Goal: Navigation & Orientation: Find specific page/section

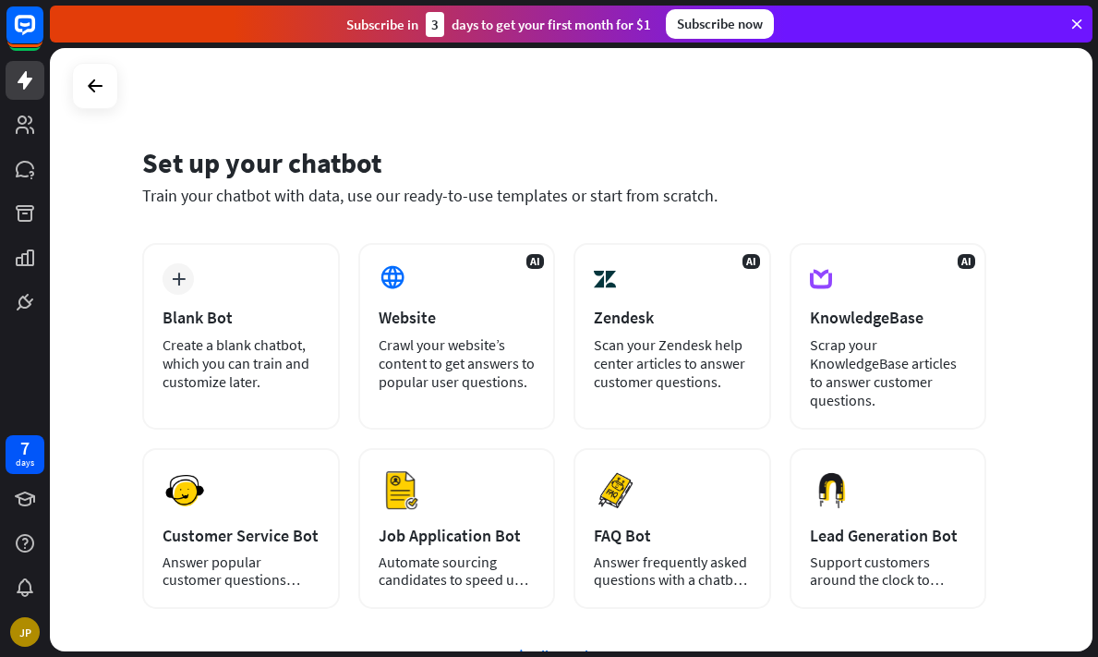
click at [73, 87] on div at bounding box center [95, 86] width 46 height 46
click at [33, 86] on icon at bounding box center [25, 80] width 22 height 22
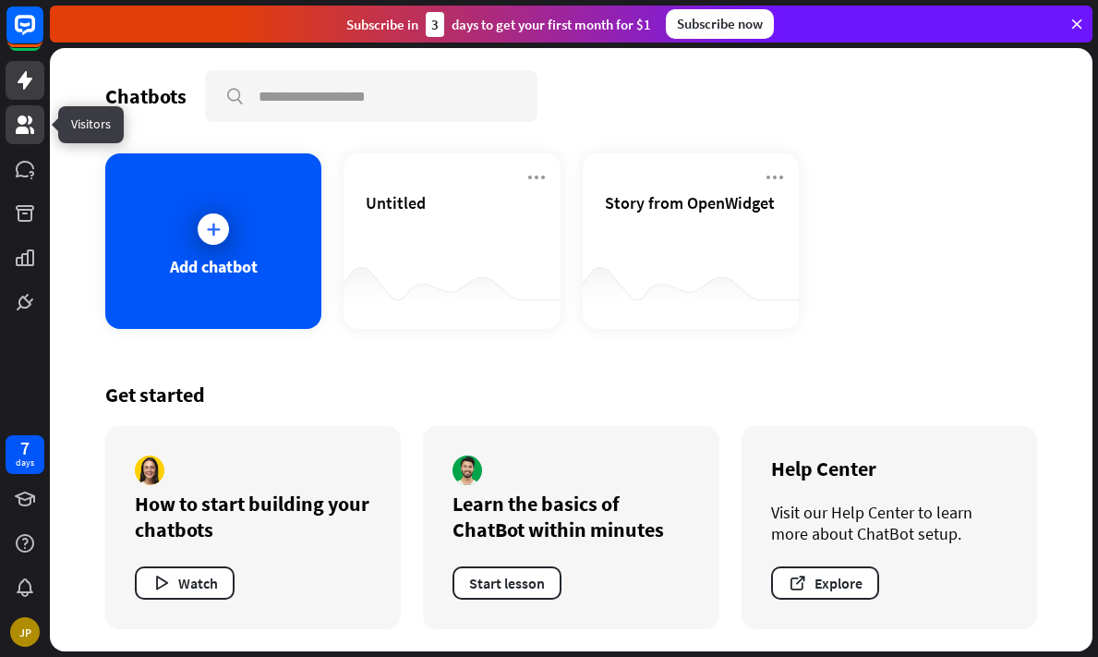
click at [30, 126] on icon at bounding box center [25, 125] width 22 height 22
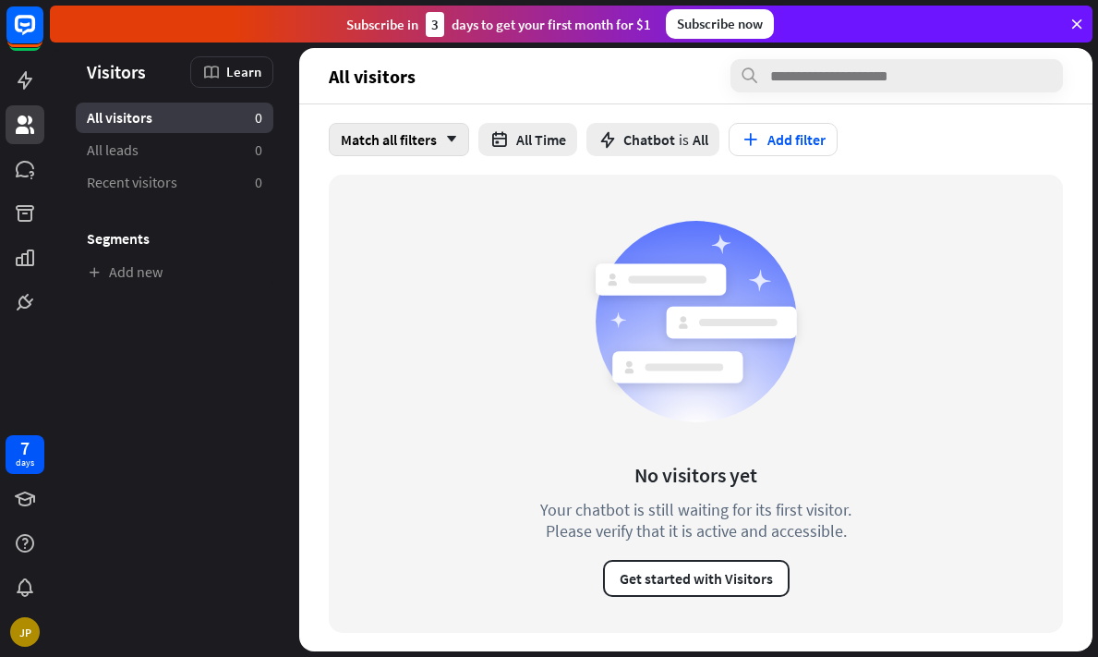
click at [440, 141] on icon "arrow_down" at bounding box center [447, 139] width 20 height 11
click at [525, 152] on button "All Time" at bounding box center [527, 139] width 99 height 33
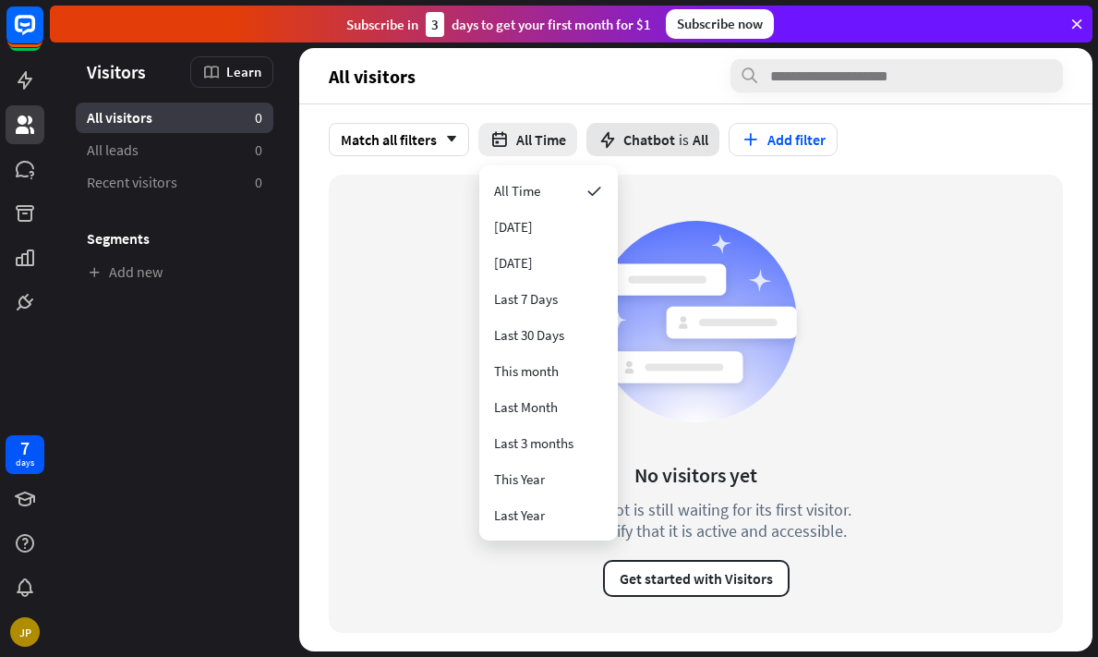
click at [602, 151] on div "Chatbot is All" at bounding box center [652, 139] width 133 height 33
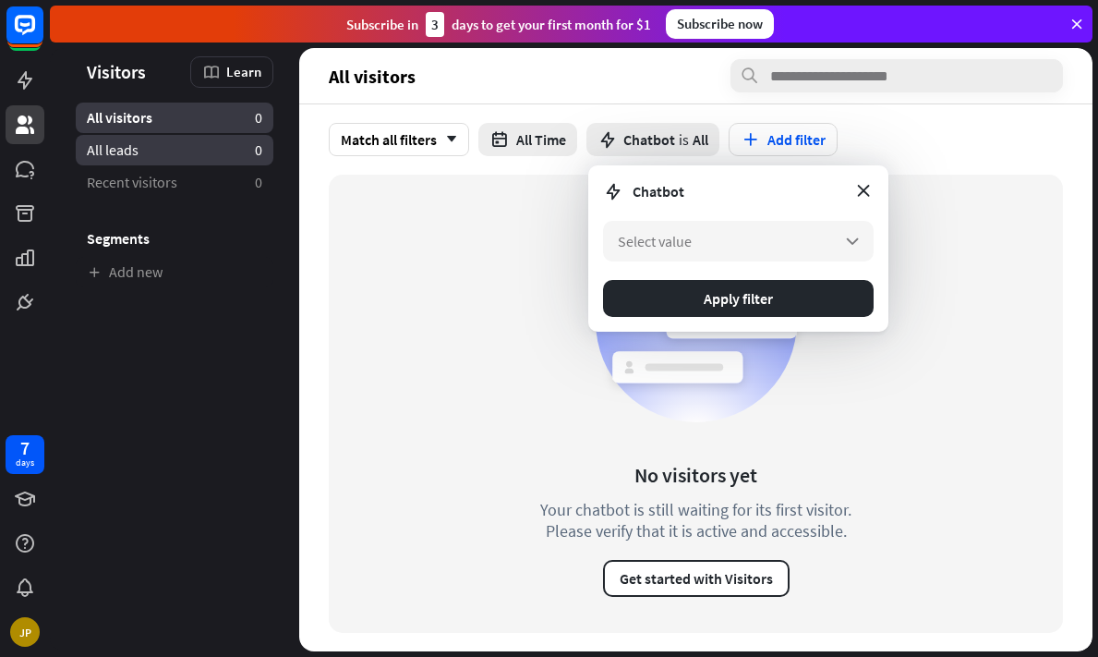
click at [223, 153] on link "All leads 0" at bounding box center [175, 150] width 198 height 30
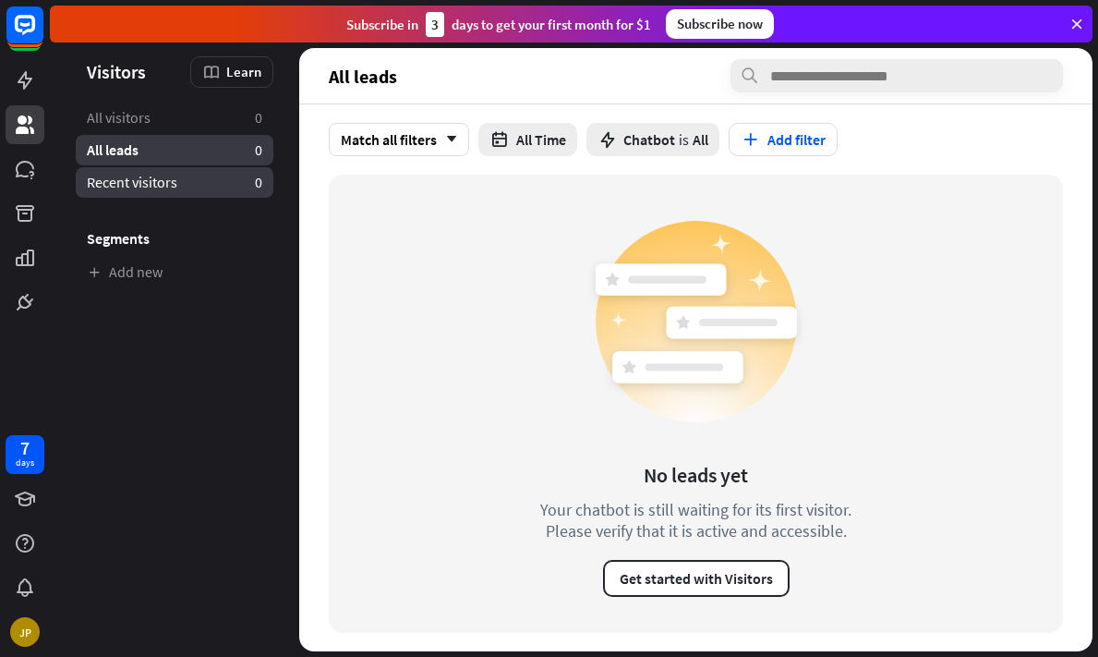
click at [125, 197] on link "Recent visitors 0" at bounding box center [175, 182] width 198 height 30
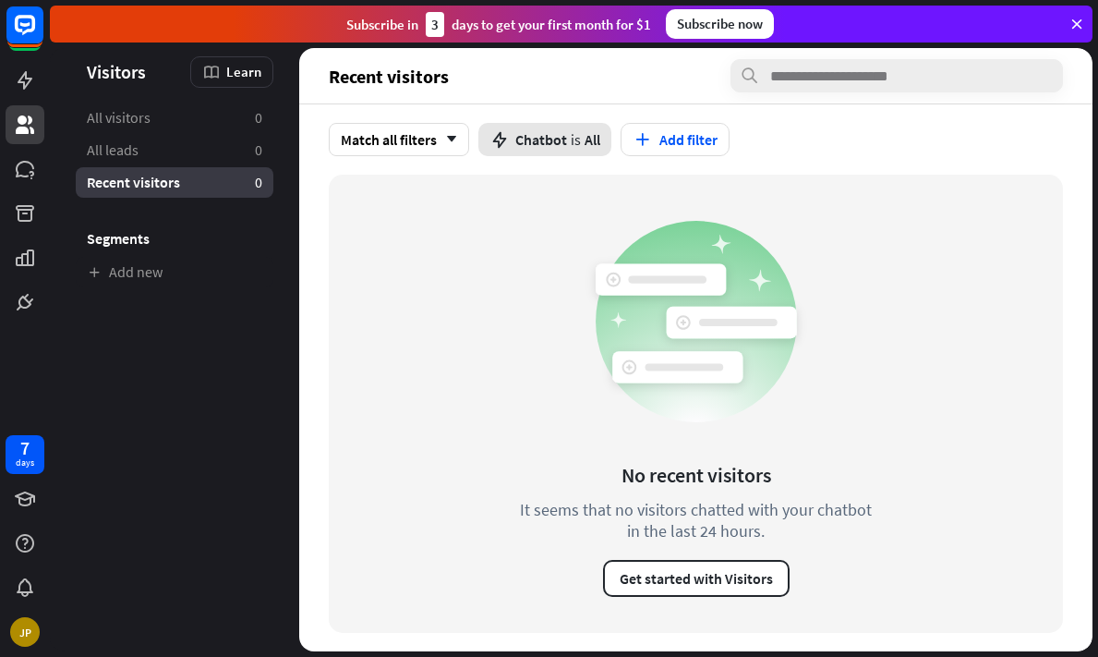
click at [558, 140] on span "Chatbot" at bounding box center [541, 139] width 52 height 18
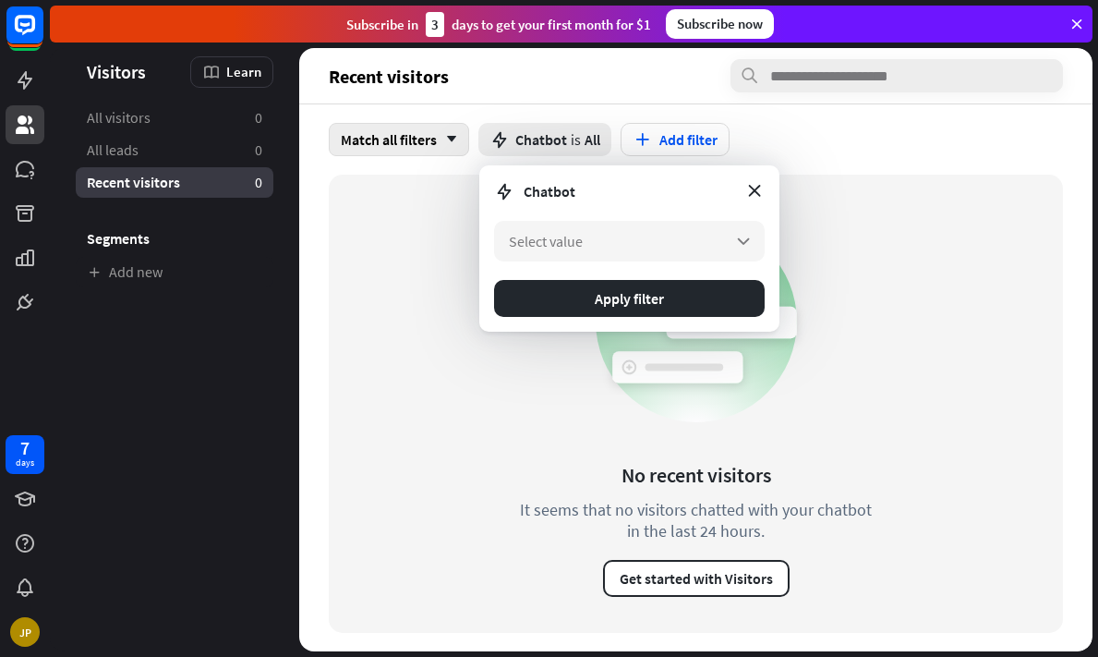
click at [396, 136] on div "Match all filters arrow_down" at bounding box center [399, 139] width 140 height 33
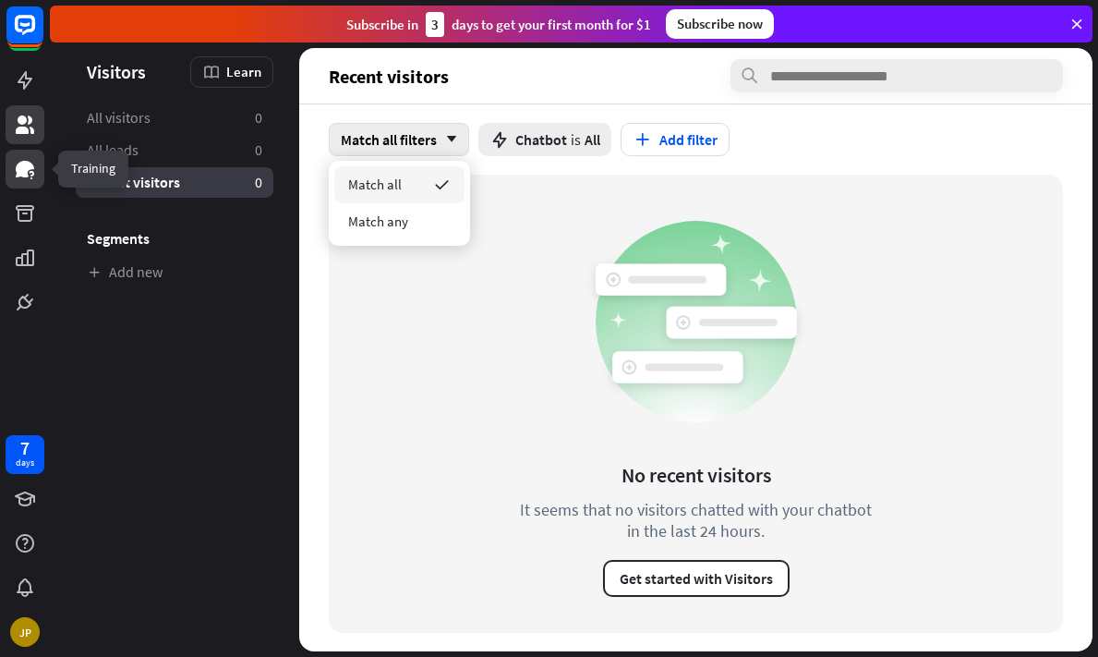
click at [38, 165] on link at bounding box center [25, 169] width 39 height 39
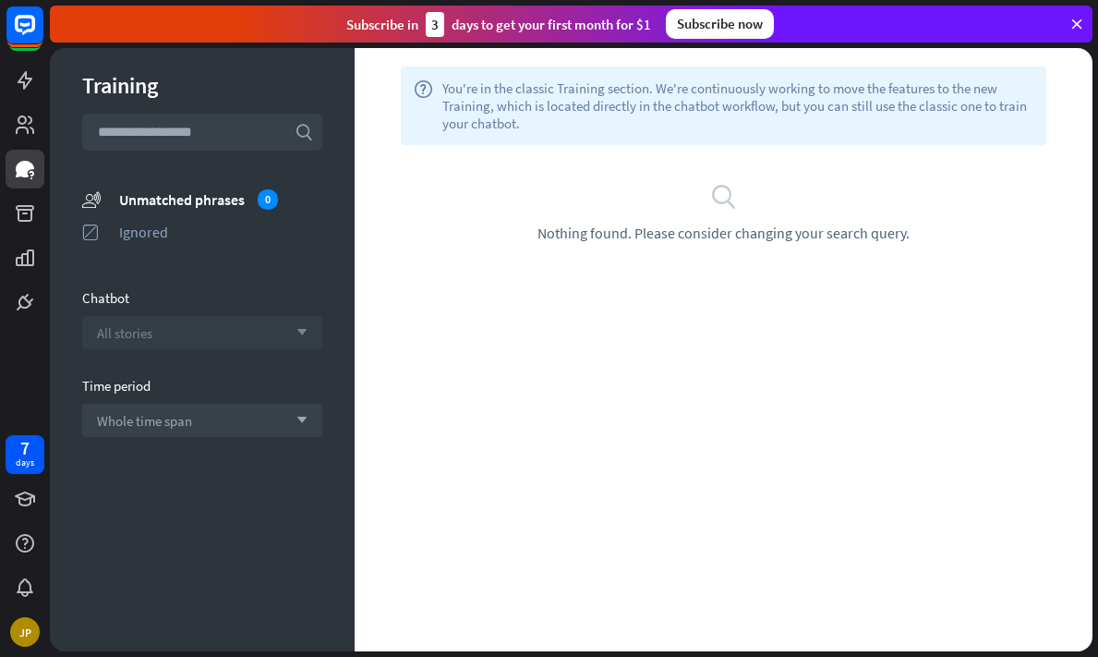
click at [191, 338] on div "All stories arrow_down" at bounding box center [202, 332] width 240 height 33
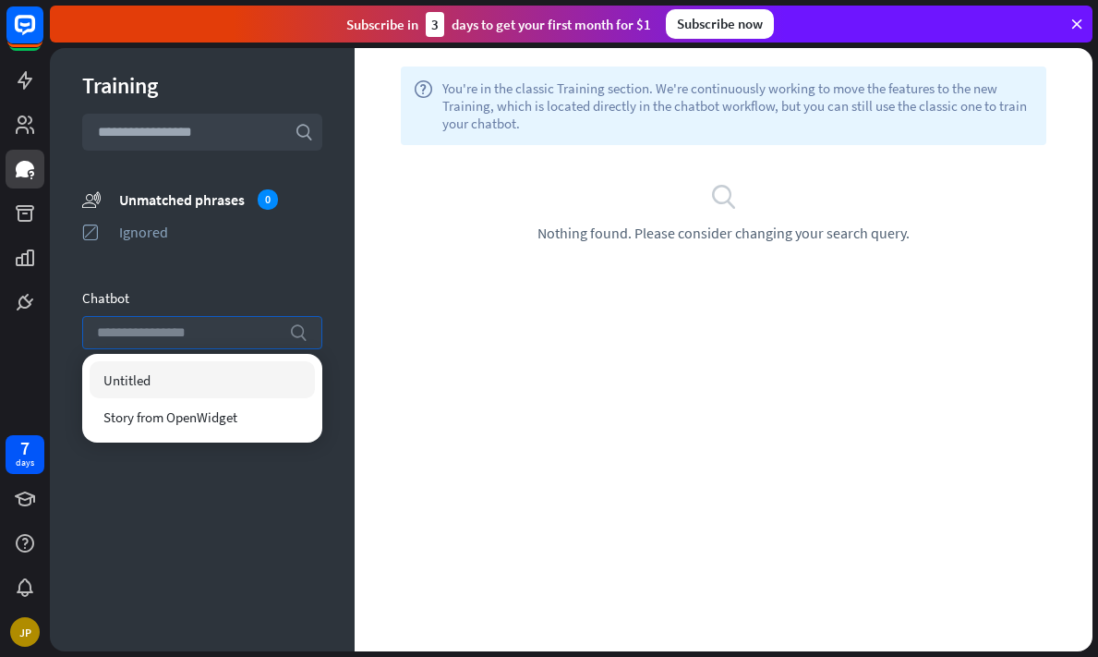
click at [191, 338] on input "search" at bounding box center [188, 332] width 183 height 31
click at [586, 224] on span "Nothing found. Please consider changing your search query." at bounding box center [723, 232] width 372 height 18
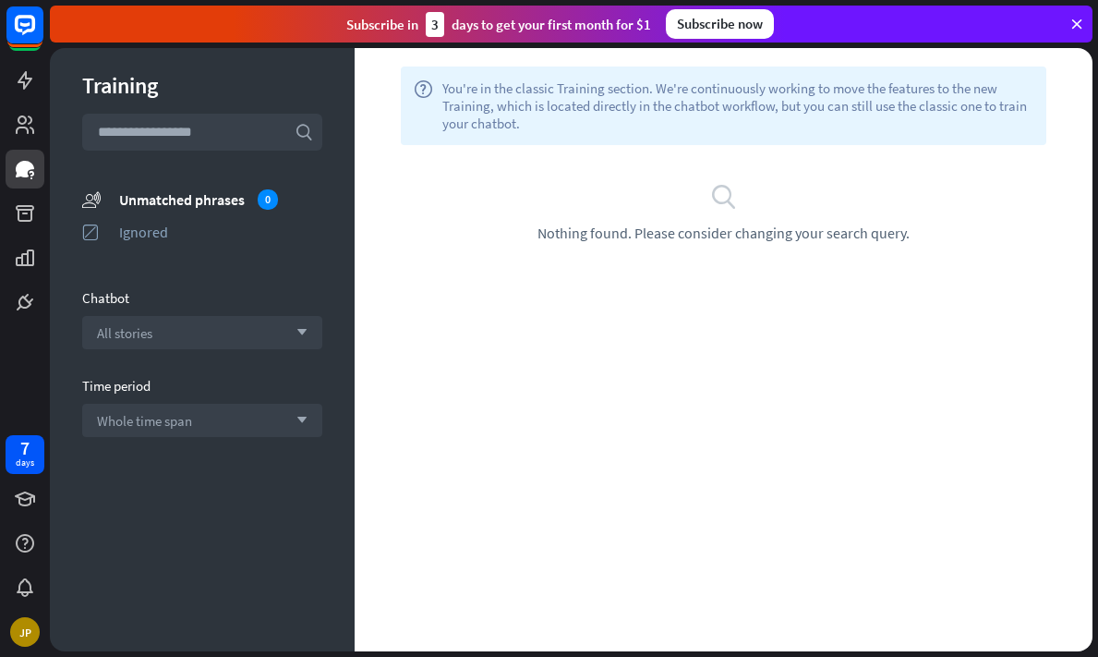
click at [698, 117] on span "You're in the classic Training section. We're continuously working to move the …" at bounding box center [737, 105] width 591 height 53
click at [719, 193] on icon "search" at bounding box center [724, 196] width 28 height 28
click at [37, 196] on link at bounding box center [25, 213] width 39 height 39
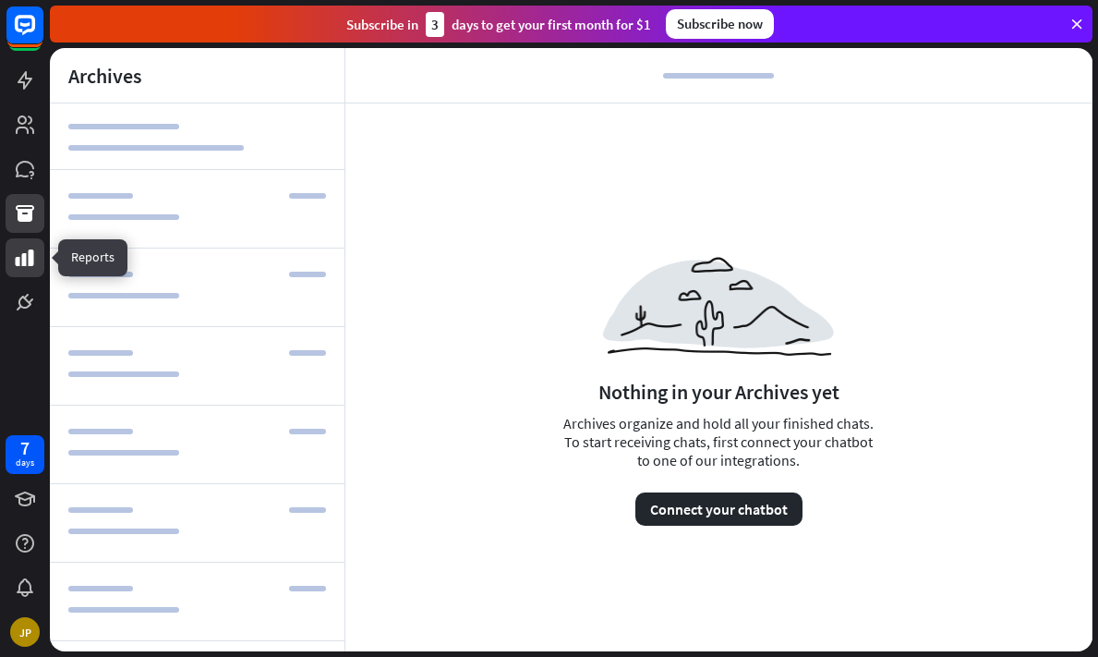
click at [25, 270] on link at bounding box center [25, 257] width 39 height 39
